Goal: Navigation & Orientation: Find specific page/section

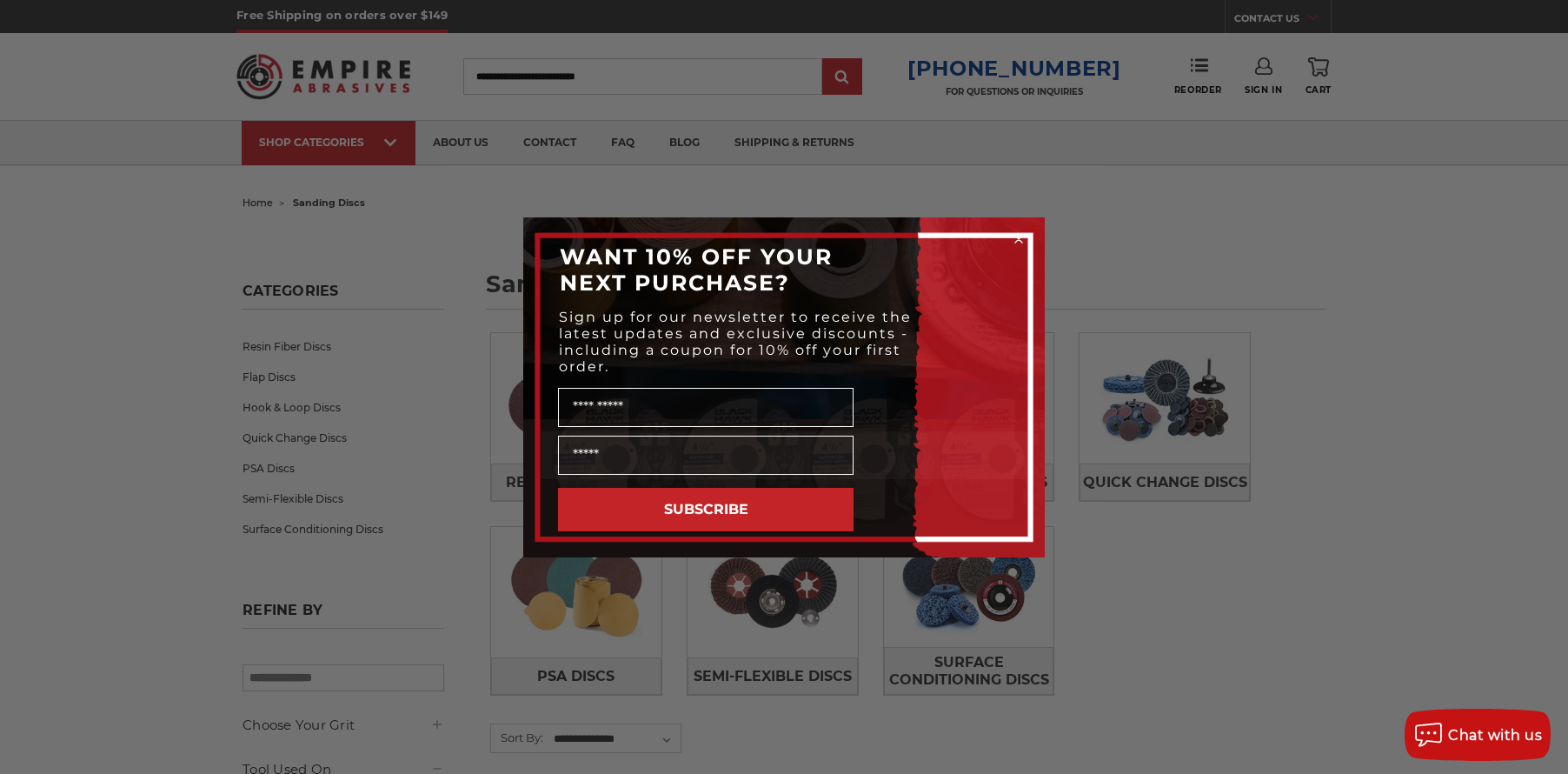
click at [1431, 328] on div "Close dialog WANT 10% OFF YOUR NEXT PURCHASE? Sign up for our newsletter to rec…" at bounding box center [784, 387] width 1568 height 774
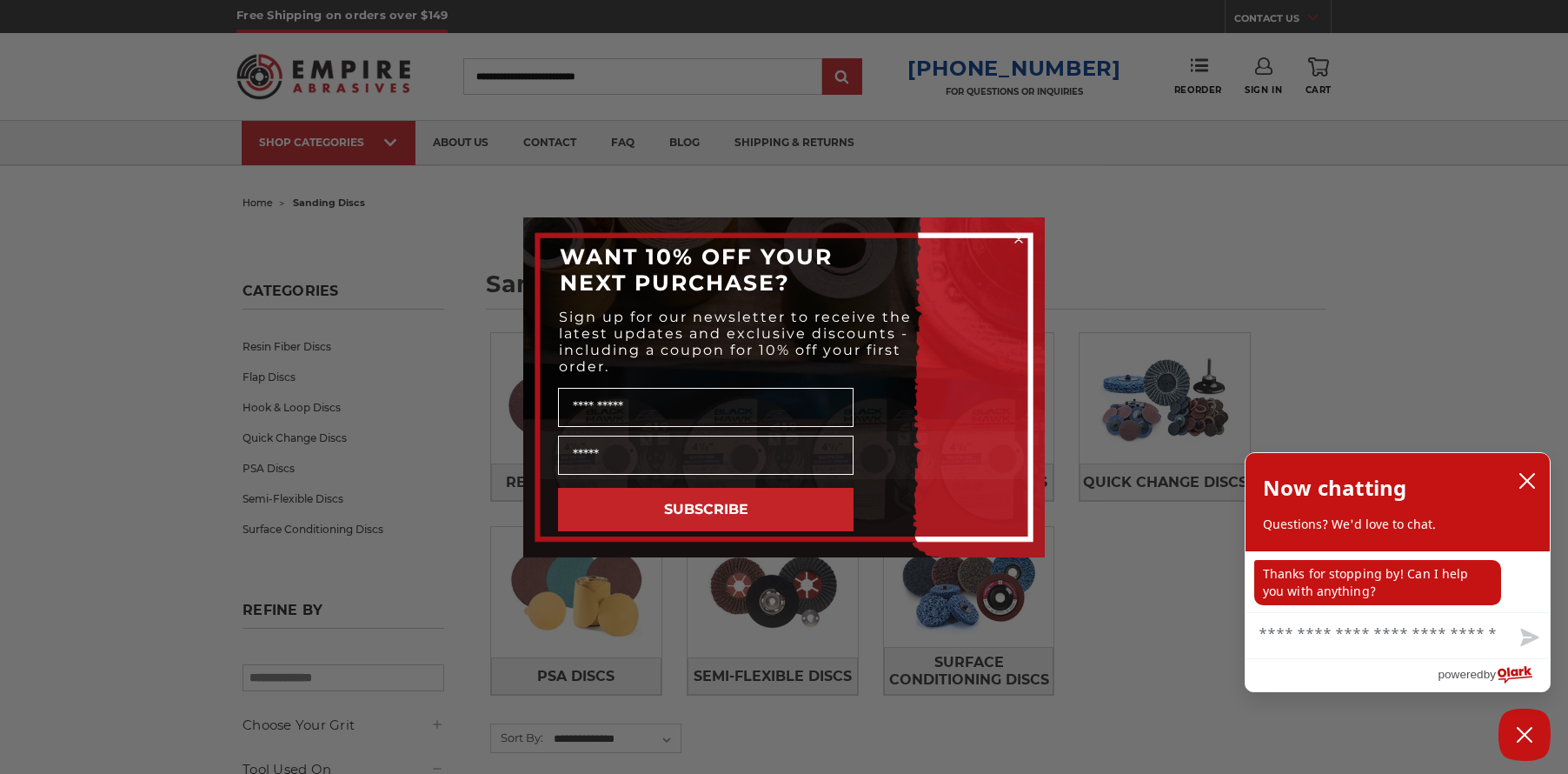
click at [1018, 236] on circle "Close dialog" at bounding box center [1019, 238] width 17 height 17
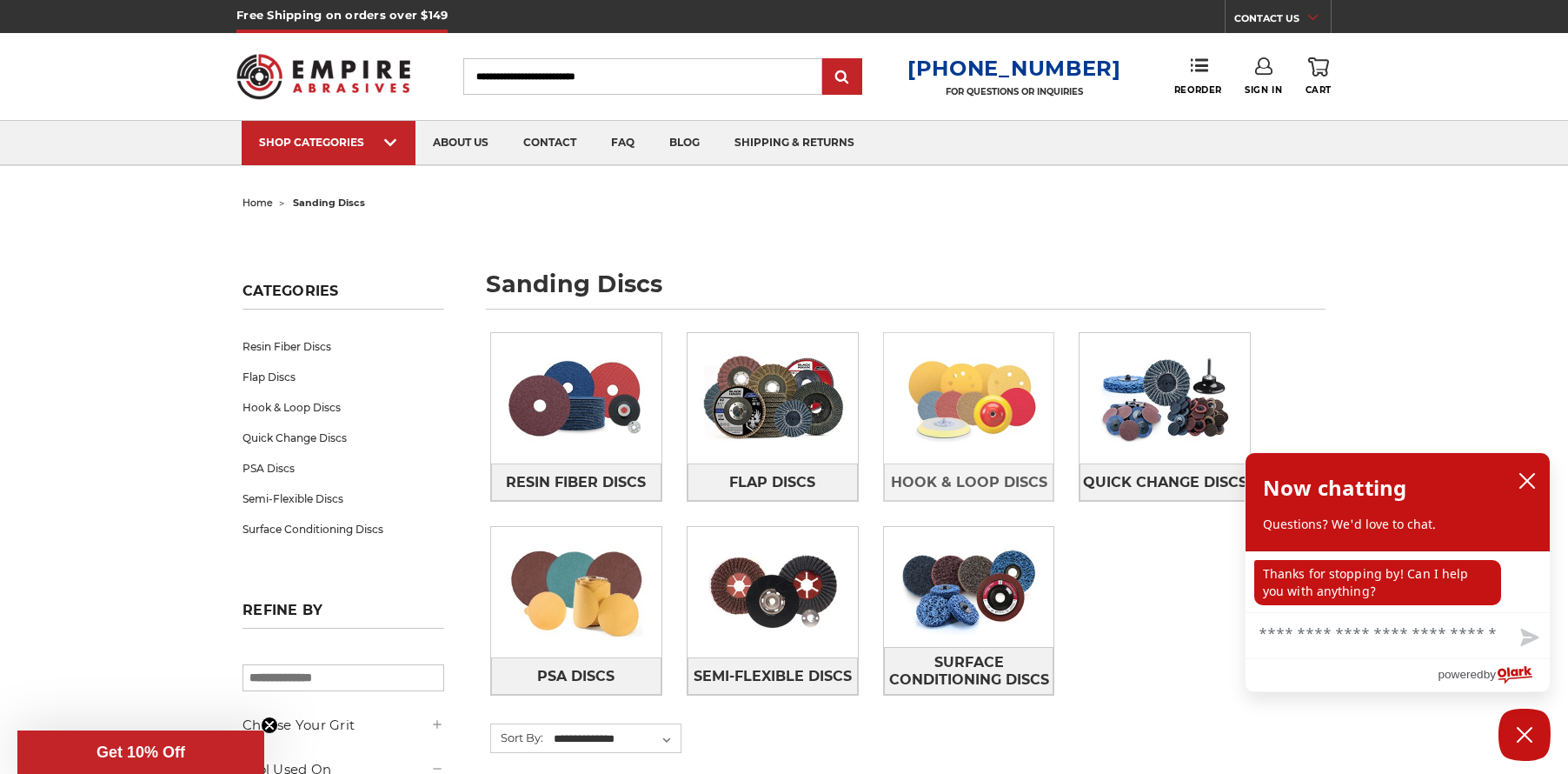
click at [967, 422] on img at bounding box center [969, 397] width 171 height 120
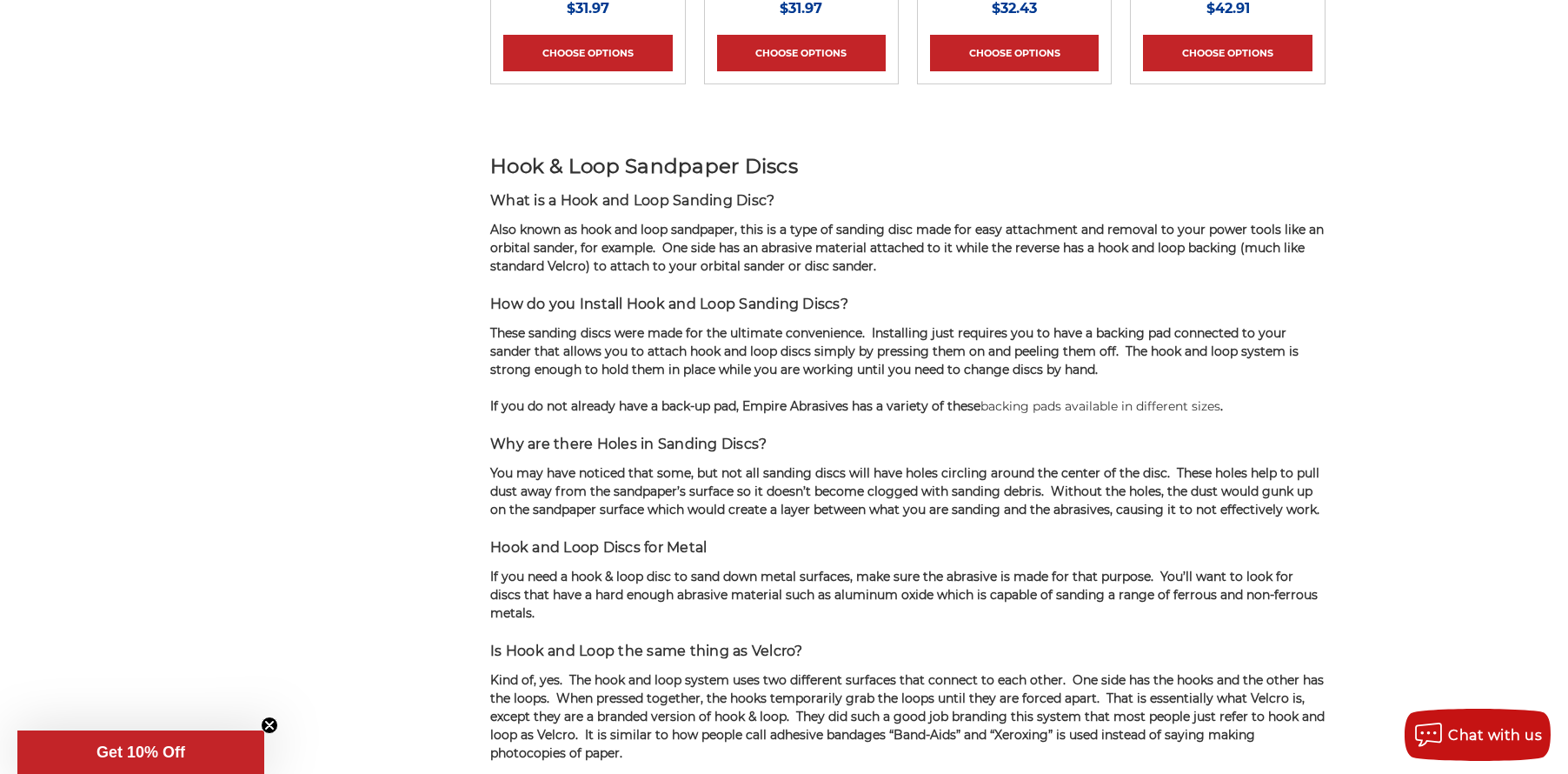
scroll to position [1391, 0]
